Goal: Information Seeking & Learning: Learn about a topic

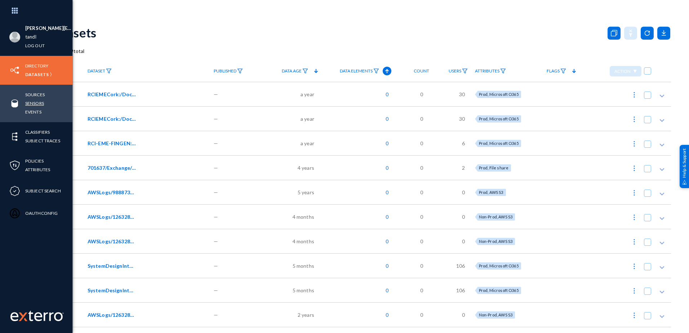
click at [34, 101] on link "Sensors" at bounding box center [34, 103] width 19 height 8
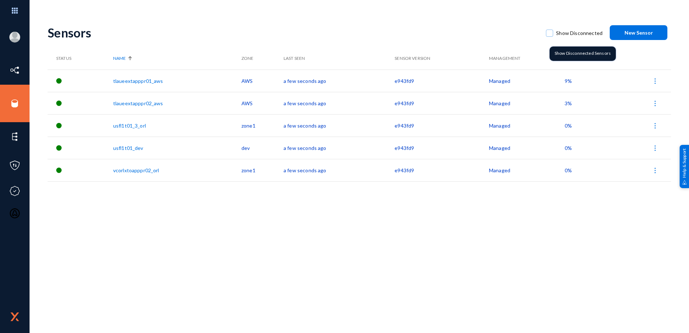
click at [551, 34] on span at bounding box center [549, 33] width 7 height 7
click at [550, 36] on input "Show Disconnected" at bounding box center [549, 36] width 1 height 1
checkbox input "true"
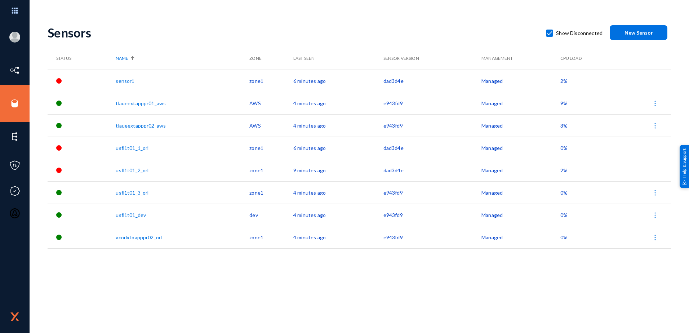
click at [237, 13] on div "Gian.Watt@travelandleisure.com tandl Log out Directory Datasets Sources Sensors…" at bounding box center [344, 166] width 689 height 333
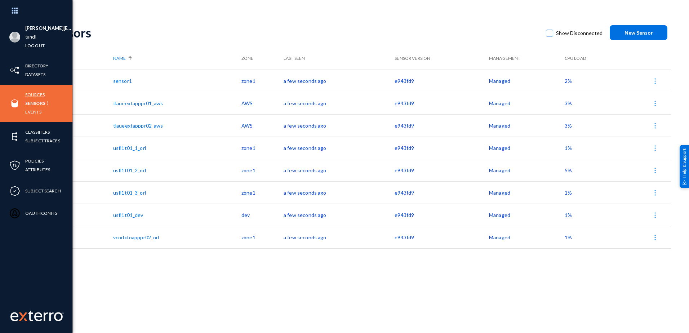
click at [34, 92] on link "Sources" at bounding box center [34, 94] width 19 height 8
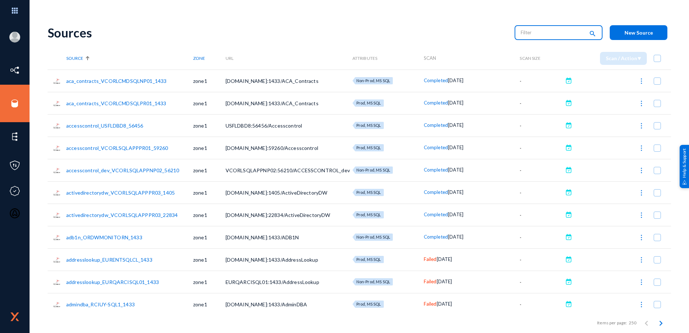
click at [544, 32] on input "text" at bounding box center [552, 32] width 63 height 11
click at [533, 35] on input "text" at bounding box center [552, 32] width 63 height 11
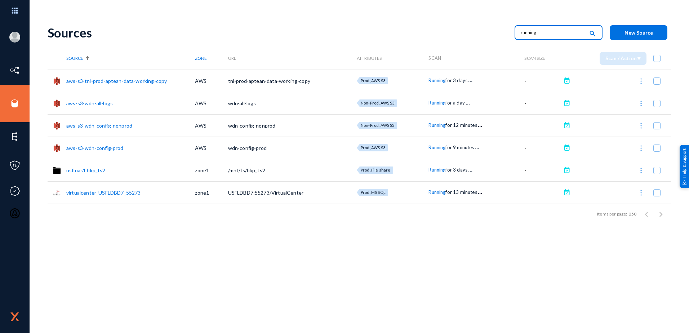
drag, startPoint x: 492, startPoint y: 274, endPoint x: 476, endPoint y: 260, distance: 21.2
click at [491, 272] on div "Sources running search New Source Source Zone URL Attributes Scan Scan Size Sca…" at bounding box center [359, 175] width 623 height 315
click at [443, 21] on div "Sources running search New Source" at bounding box center [359, 32] width 623 height 29
click at [437, 80] on span "Running" at bounding box center [436, 80] width 17 height 6
click at [437, 103] on div at bounding box center [344, 166] width 689 height 333
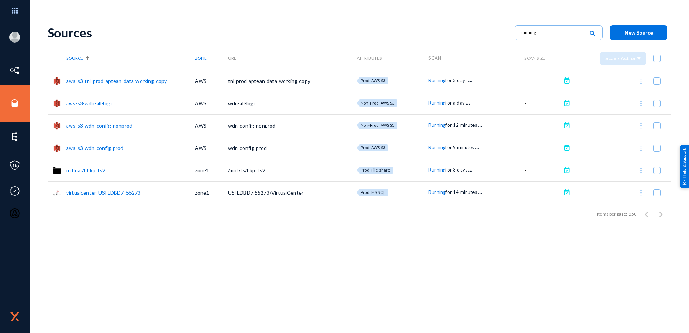
click at [437, 103] on span "Running" at bounding box center [436, 103] width 17 height 6
click at [438, 122] on div at bounding box center [344, 166] width 689 height 333
click at [436, 125] on span "Running" at bounding box center [436, 125] width 17 height 6
click at [417, 101] on div at bounding box center [344, 166] width 689 height 333
click at [435, 104] on span "Running" at bounding box center [436, 103] width 17 height 6
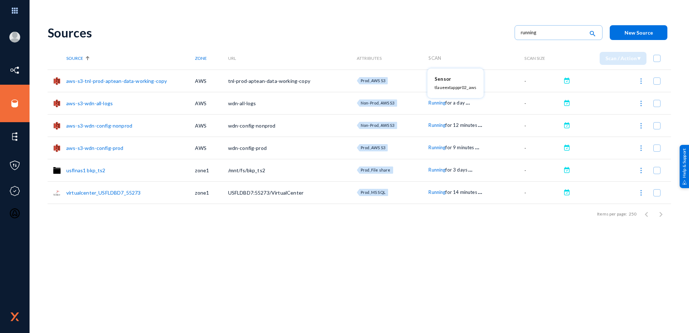
click at [435, 124] on div at bounding box center [344, 166] width 689 height 333
click at [435, 124] on span "Running" at bounding box center [436, 125] width 17 height 6
click at [438, 147] on div at bounding box center [344, 166] width 689 height 333
click at [438, 147] on span "Running" at bounding box center [436, 147] width 17 height 6
click at [440, 171] on div at bounding box center [344, 166] width 689 height 333
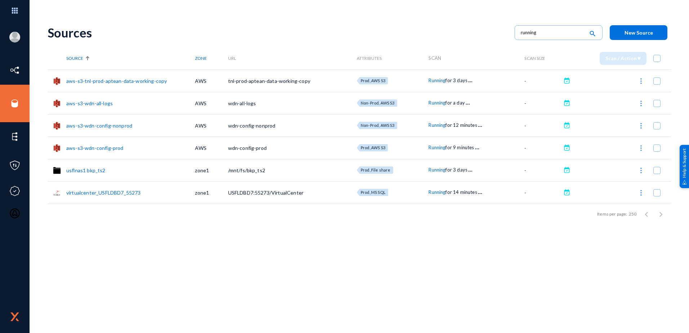
click at [440, 171] on span "Running" at bounding box center [436, 170] width 17 height 6
drag, startPoint x: 440, startPoint y: 171, endPoint x: 435, endPoint y: 191, distance: 20.4
click at [435, 191] on div at bounding box center [344, 166] width 689 height 333
click at [435, 191] on span "Running" at bounding box center [436, 192] width 17 height 6
drag, startPoint x: 435, startPoint y: 191, endPoint x: 503, endPoint y: 230, distance: 78.9
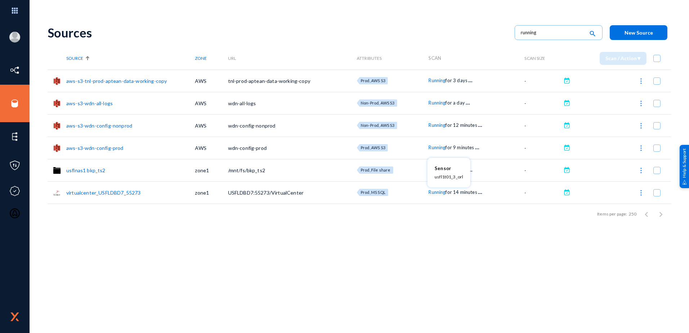
click at [505, 230] on div at bounding box center [344, 166] width 689 height 333
drag, startPoint x: 545, startPoint y: 35, endPoint x: 467, endPoint y: 28, distance: 77.7
click at [467, 28] on div "Sources running search New Source" at bounding box center [359, 32] width 623 height 29
type input "team"
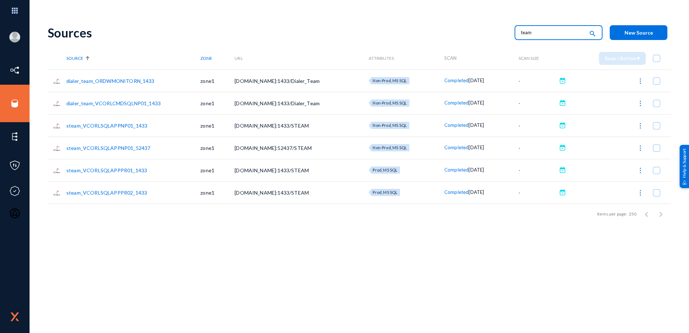
drag, startPoint x: 548, startPoint y: 34, endPoint x: 496, endPoint y: 34, distance: 51.5
click at [496, 34] on div "Sources team search New Source" at bounding box center [359, 32] width 623 height 29
click at [538, 26] on div "search" at bounding box center [559, 32] width 88 height 16
click at [534, 29] on input "text" at bounding box center [552, 32] width 63 height 11
type input "snowflake"
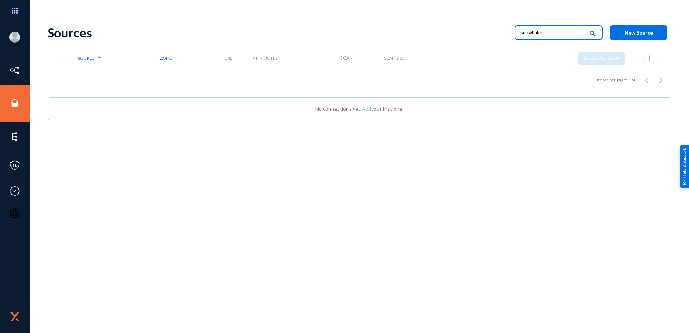
drag, startPoint x: 544, startPoint y: 34, endPoint x: 498, endPoint y: 32, distance: 46.5
click at [498, 32] on div "Sources snowflake search New Source" at bounding box center [359, 32] width 623 height 29
click at [537, 34] on input "text" at bounding box center [552, 32] width 63 height 11
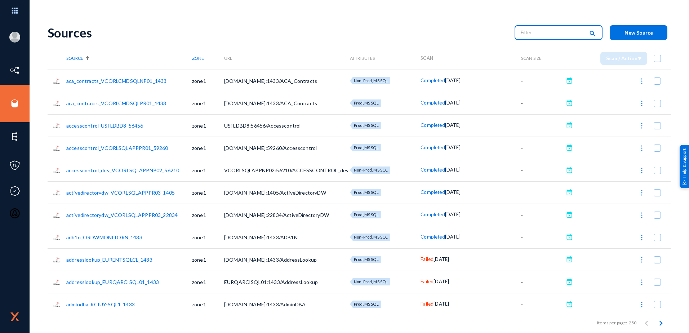
click at [527, 37] on input "text" at bounding box center [552, 32] width 63 height 11
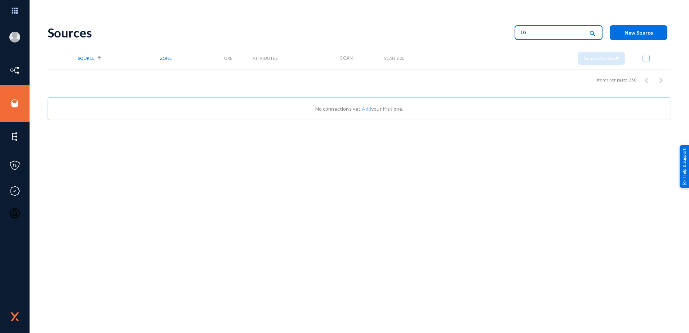
type input "0"
type input "o365"
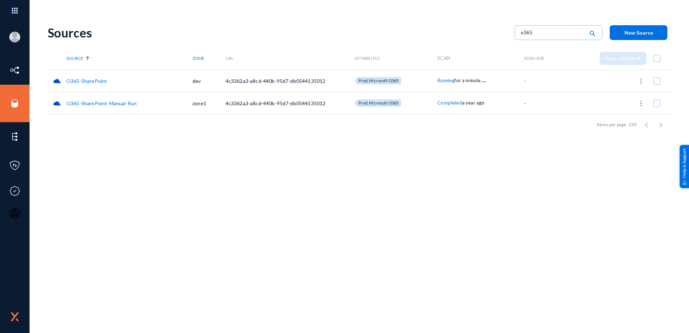
click at [438, 80] on span "Running" at bounding box center [445, 80] width 17 height 6
click at [445, 102] on div at bounding box center [344, 166] width 689 height 333
click at [445, 102] on span "Completed" at bounding box center [449, 103] width 24 height 6
drag, startPoint x: 445, startPoint y: 102, endPoint x: 443, endPoint y: 135, distance: 33.6
click at [443, 135] on div at bounding box center [344, 166] width 689 height 333
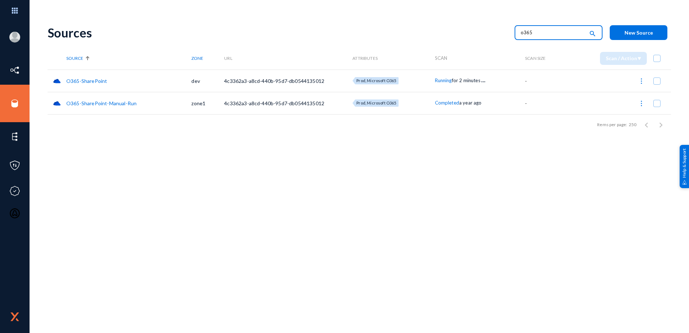
drag, startPoint x: 541, startPoint y: 32, endPoint x: 490, endPoint y: 32, distance: 51.5
click at [490, 32] on div "Sources o365 search New Source" at bounding box center [359, 32] width 623 height 29
click at [591, 32] on mat-icon "search" at bounding box center [592, 34] width 9 height 10
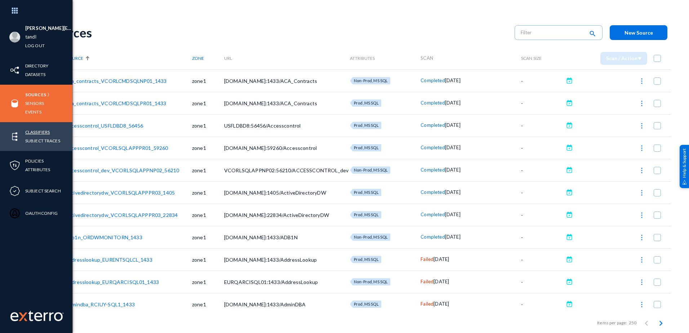
click at [47, 131] on link "Classifiers" at bounding box center [37, 132] width 25 height 8
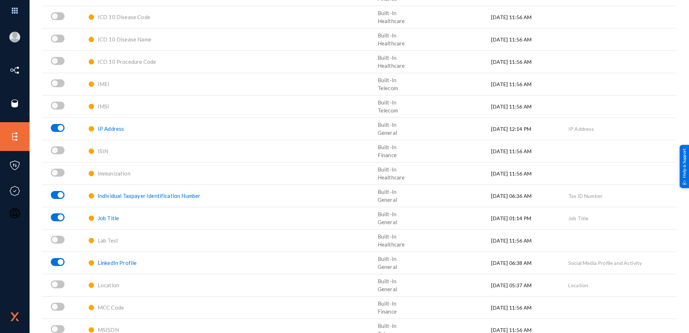
scroll to position [470, 0]
